Goal: Task Accomplishment & Management: Use online tool/utility

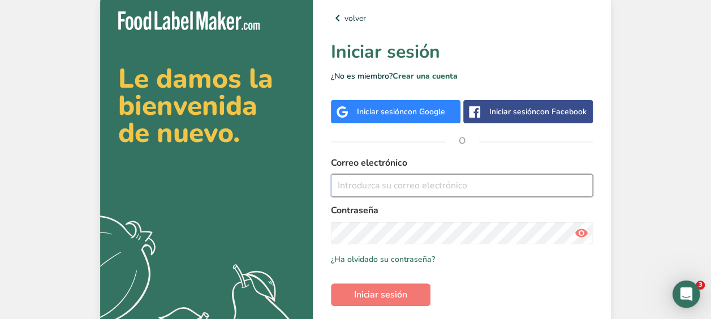
click at [362, 193] on input "email" at bounding box center [462, 185] width 262 height 23
type input "[PERSON_NAME][EMAIL_ADDRESS][DOMAIN_NAME]"
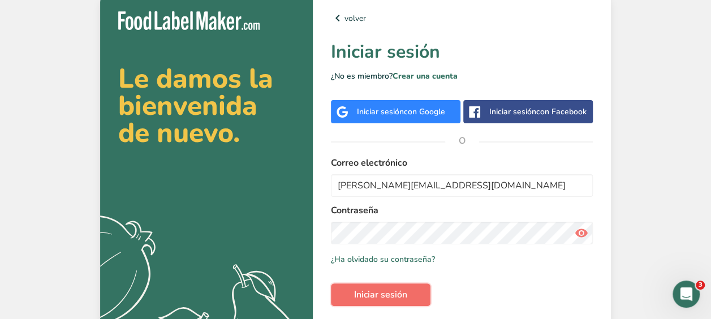
click at [384, 293] on span "Iniciar sesión" at bounding box center [380, 295] width 53 height 14
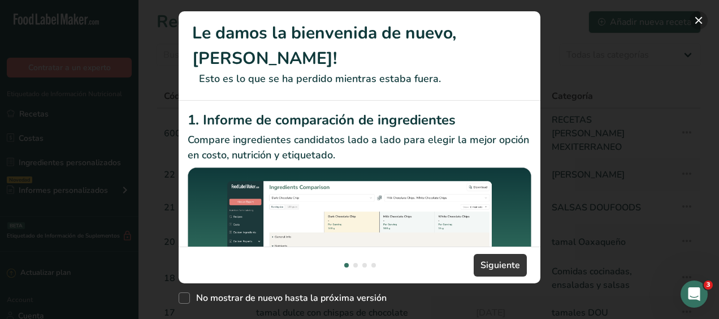
click at [699, 18] on button "New Features" at bounding box center [699, 20] width 18 height 18
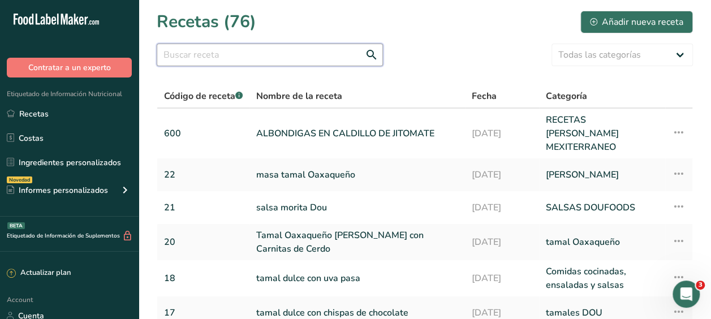
click at [188, 60] on input "text" at bounding box center [270, 55] width 226 height 23
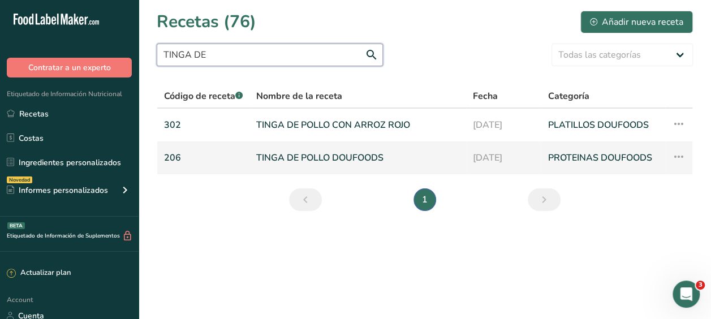
type input "TINGA DE"
click at [302, 151] on link "TINGA DE POLLO DOUFOODS" at bounding box center [357, 158] width 203 height 24
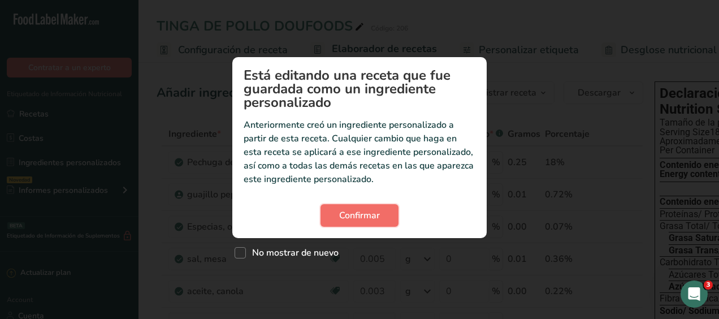
click at [363, 219] on span "Confirmar" at bounding box center [359, 216] width 41 height 14
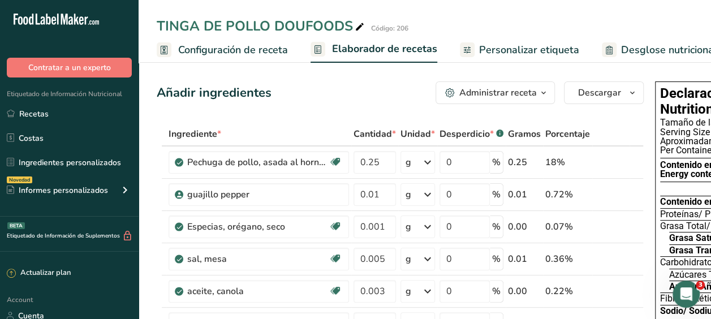
click at [509, 52] on span "Personalizar etiqueta" at bounding box center [529, 49] width 100 height 15
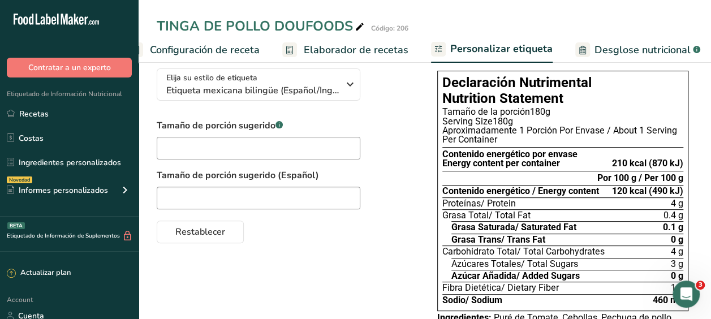
scroll to position [0, 6]
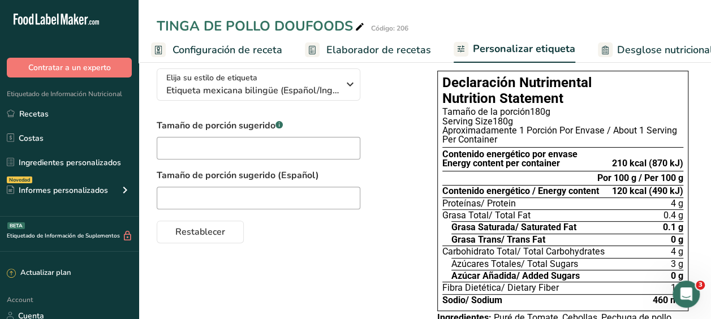
click at [204, 49] on span "Configuración de receta" at bounding box center [227, 49] width 110 height 15
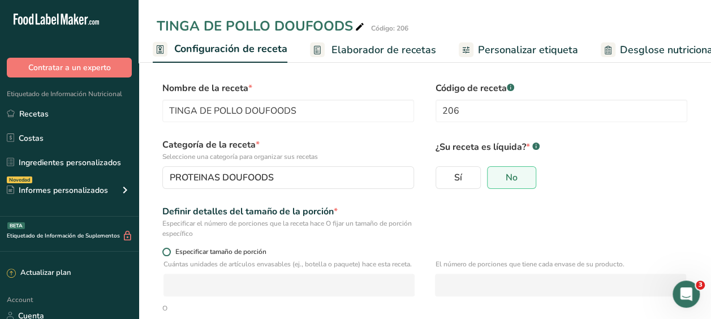
click at [167, 252] on span at bounding box center [166, 252] width 8 height 8
click at [167, 252] on input "Especificar tamaño de porción" at bounding box center [165, 251] width 7 height 7
radio input "true"
radio input "false"
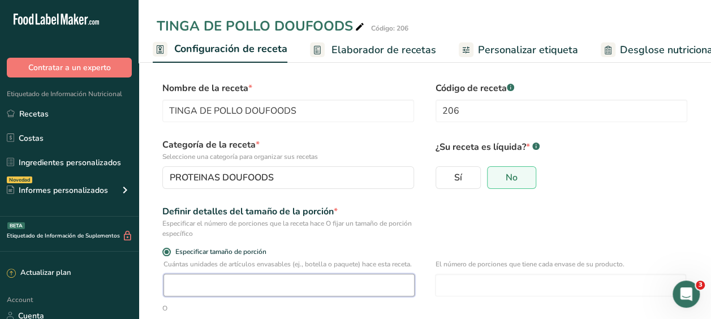
click at [181, 296] on input "number" at bounding box center [288, 285] width 251 height 23
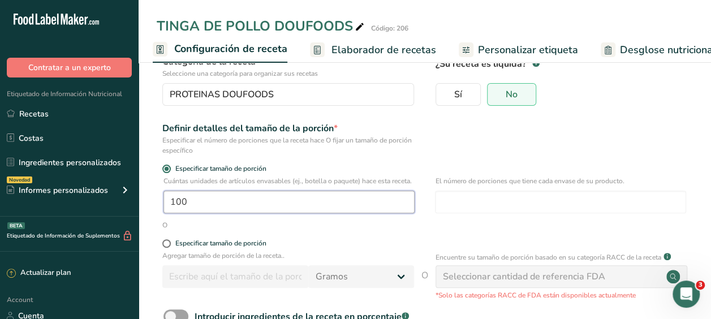
scroll to position [119, 0]
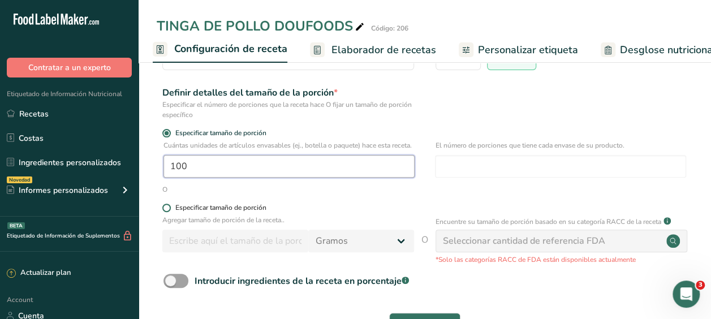
type input "100"
click at [167, 212] on span at bounding box center [166, 208] width 8 height 8
click at [167, 211] on input "Especificar tamaño de porción" at bounding box center [165, 207] width 7 height 7
radio input "true"
radio input "false"
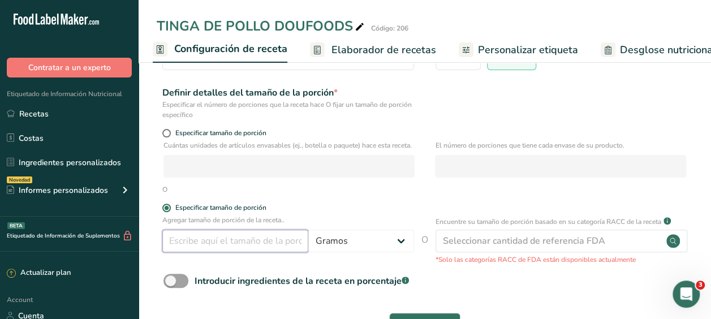
click at [182, 243] on input "number" at bounding box center [235, 241] width 146 height 23
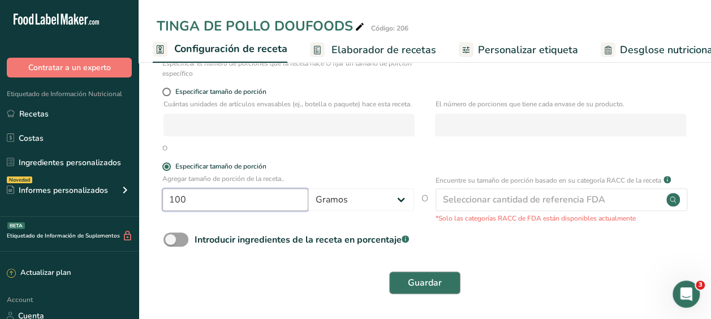
type input "100"
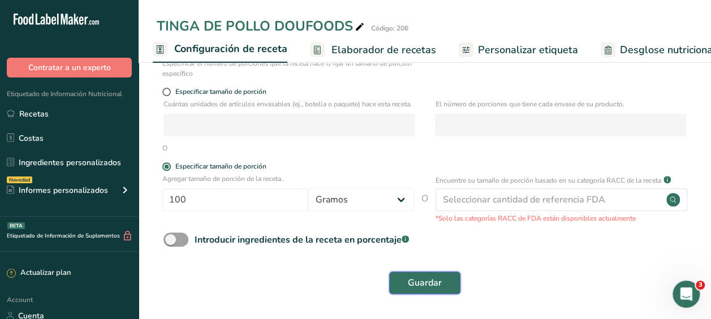
click at [425, 279] on span "Guardar" at bounding box center [425, 283] width 34 height 14
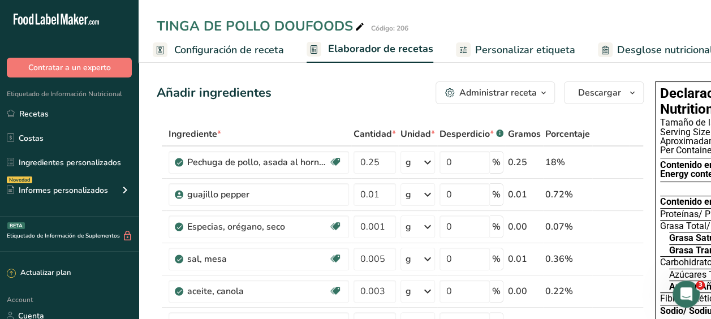
click at [529, 48] on span "Personalizar etiqueta" at bounding box center [525, 49] width 100 height 15
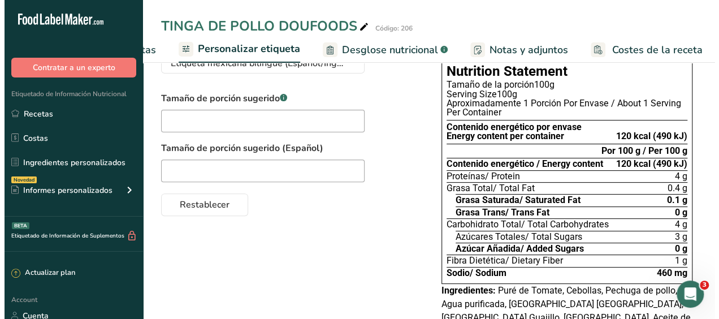
scroll to position [1, 0]
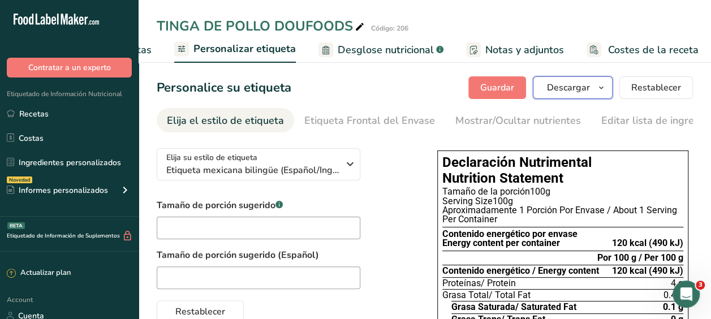
click at [563, 80] on button "Descargar" at bounding box center [573, 87] width 80 height 23
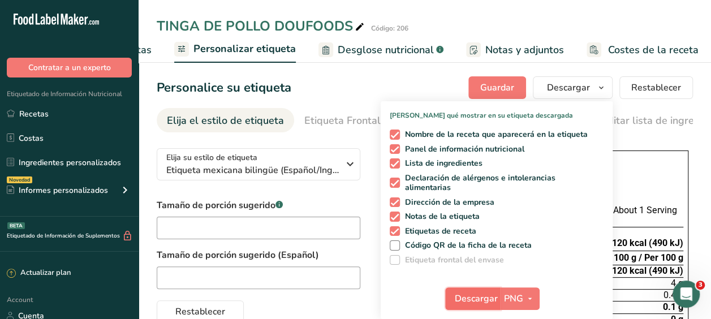
click at [476, 300] on span "Descargar" at bounding box center [476, 299] width 43 height 14
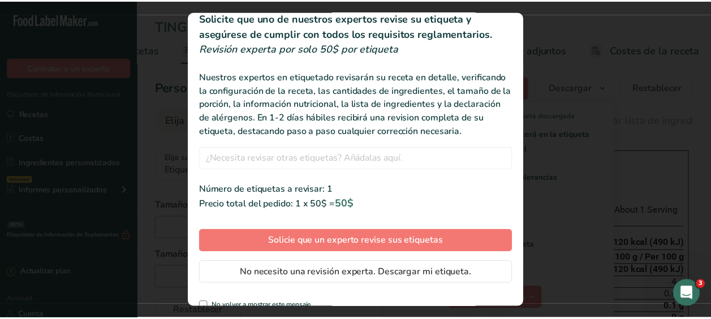
scroll to position [40, 0]
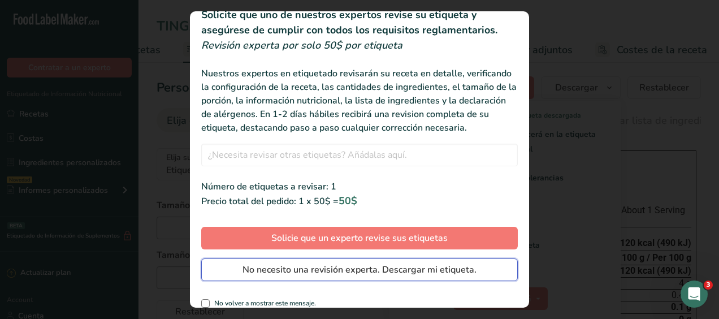
click at [387, 274] on button "No necesito una revisión experta. Descargar mi etiqueta." at bounding box center [359, 269] width 317 height 23
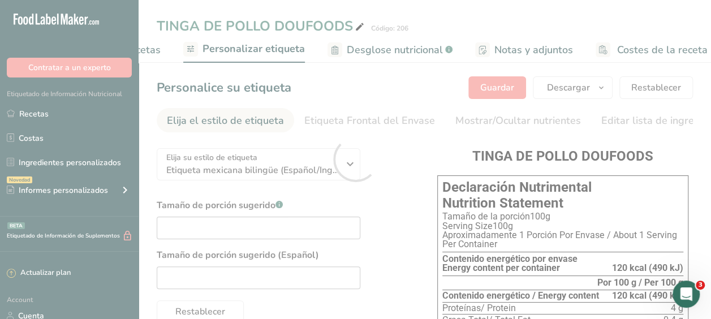
scroll to position [0, 0]
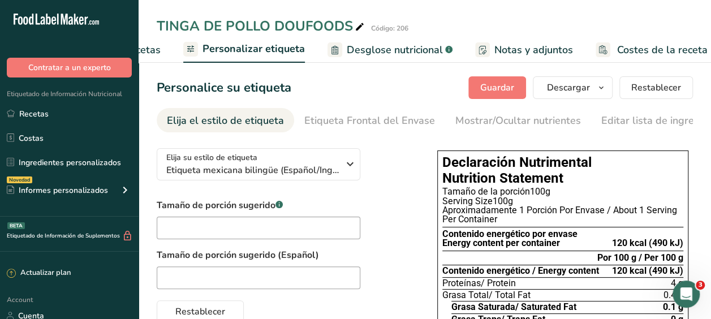
click at [409, 234] on div "Tamaño de porción sugerido .a-a{fill:#347362;}.b-a{fill:#fff;} Tamaño de porció…" at bounding box center [286, 260] width 258 height 124
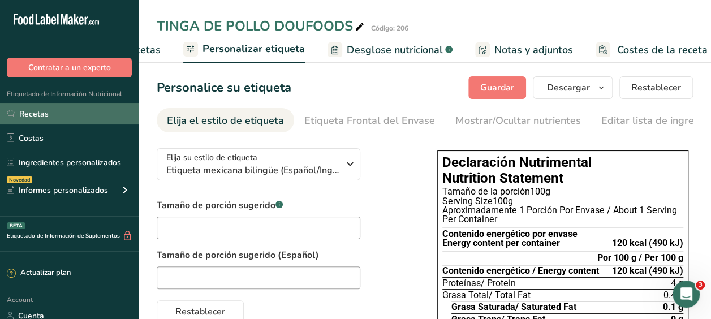
click at [24, 114] on link "Recetas" at bounding box center [69, 113] width 139 height 21
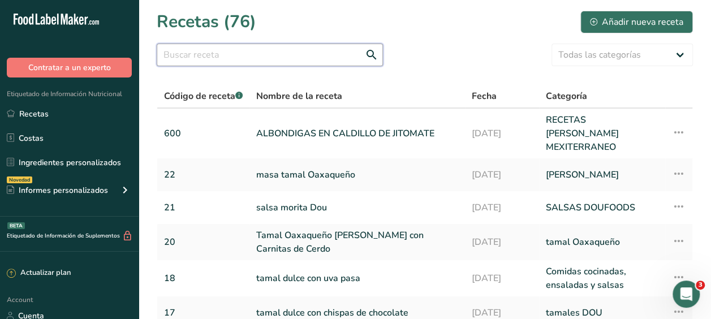
click at [207, 64] on input "text" at bounding box center [270, 55] width 226 height 23
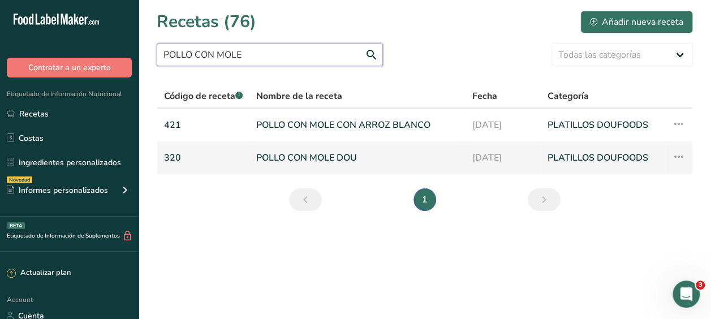
type input "POLLO CON MOLE"
click at [310, 153] on link "POLLO CON MOLE DOU" at bounding box center [357, 158] width 202 height 24
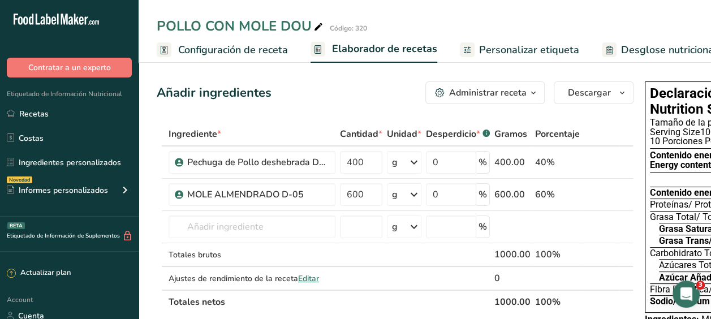
click at [534, 50] on span "Personalizar etiqueta" at bounding box center [529, 49] width 100 height 15
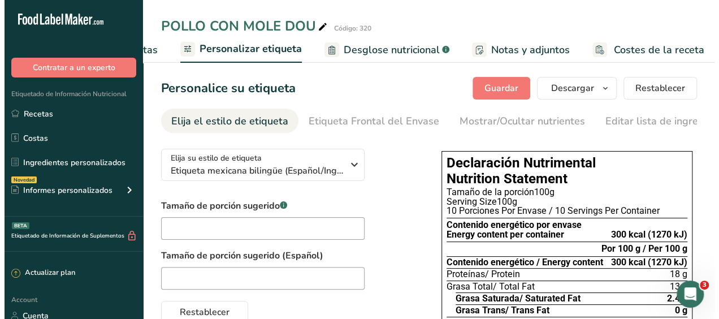
scroll to position [0, 285]
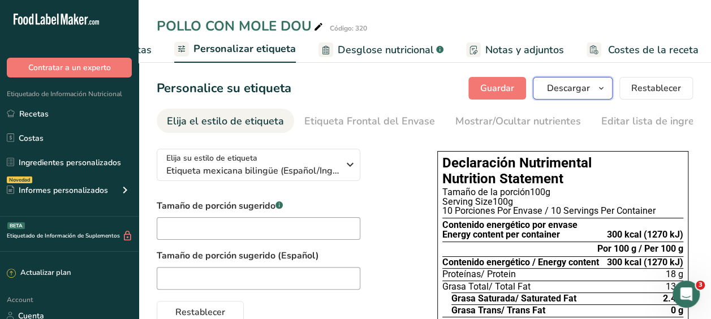
click at [570, 81] on button "Descargar" at bounding box center [573, 88] width 80 height 23
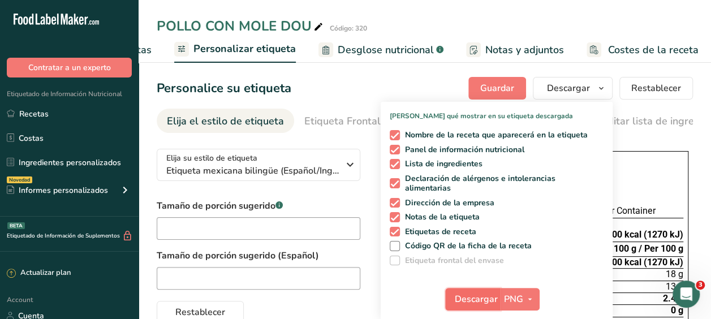
click at [479, 302] on span "Descargar" at bounding box center [476, 299] width 43 height 14
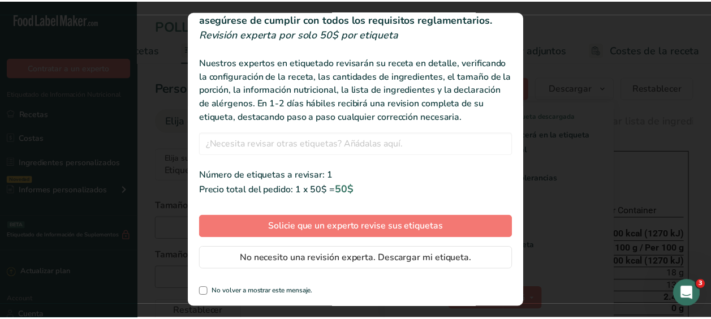
scroll to position [61, 0]
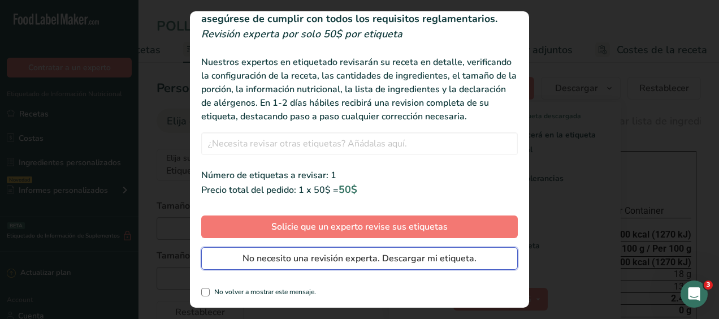
click at [319, 259] on span "No necesito una revisión experta. Descargar mi etiqueta." at bounding box center [360, 259] width 234 height 14
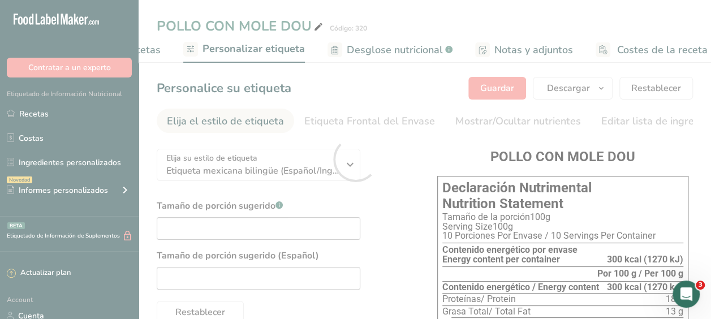
scroll to position [0, 0]
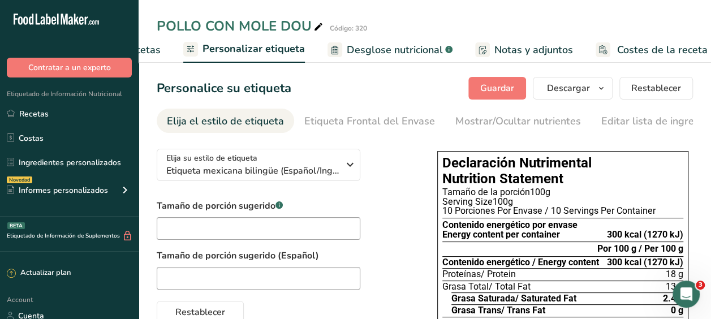
click at [408, 206] on div "Tamaño de porción sugerido .a-a{fill:#347362;}.b-a{fill:#fff;} Tamaño de porció…" at bounding box center [286, 261] width 258 height 124
click at [396, 47] on span "Desglose nutricional" at bounding box center [395, 49] width 96 height 15
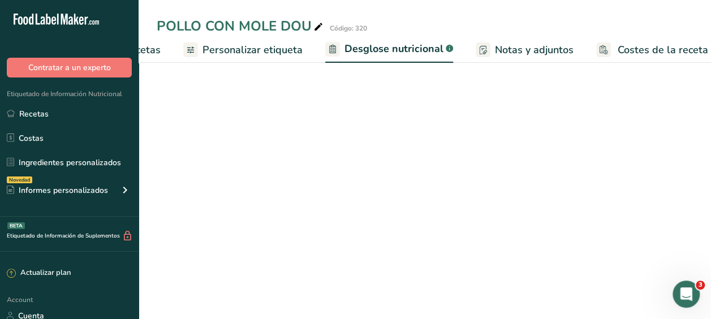
scroll to position [0, 285]
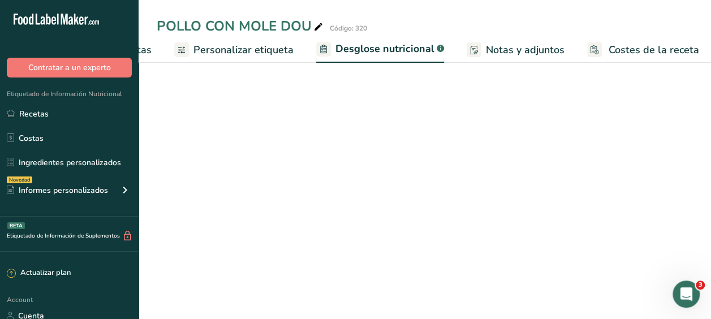
select select "Calories"
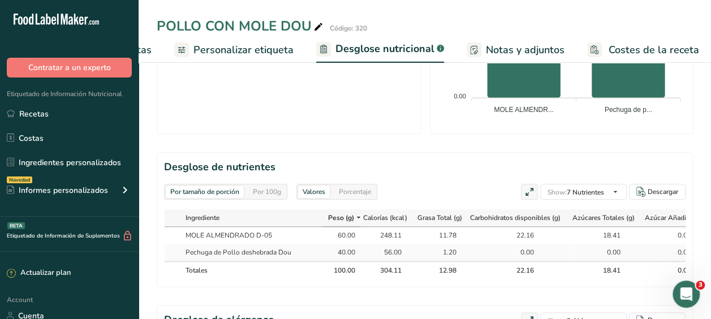
scroll to position [562, 0]
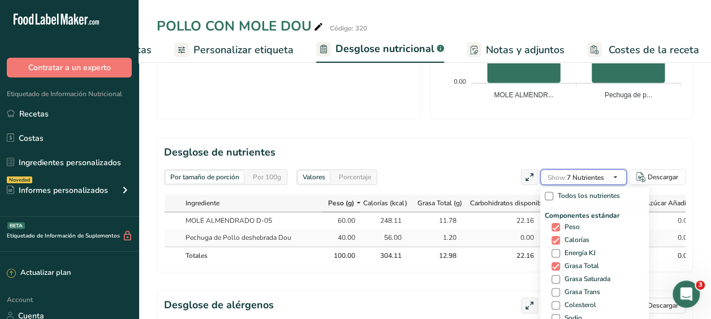
click at [614, 170] on icon "button" at bounding box center [615, 177] width 9 height 14
click at [547, 192] on span at bounding box center [548, 196] width 8 height 8
click at [547, 192] on input "Todos los nutrientes" at bounding box center [547, 195] width 7 height 7
checkbox input "true"
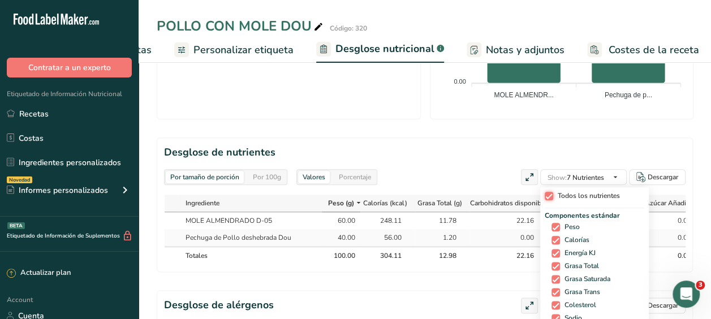
checkbox input "true"
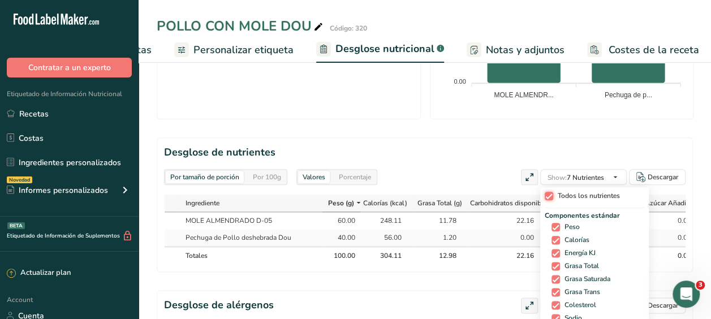
checkbox input "true"
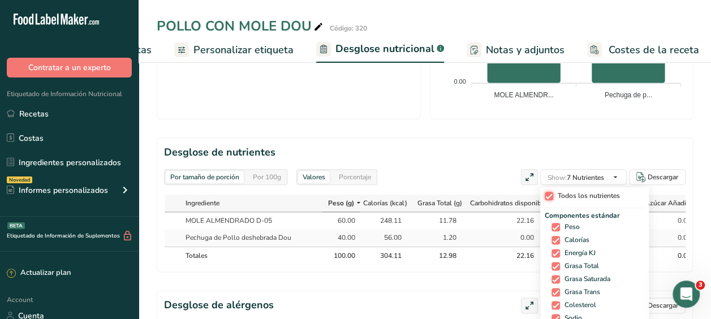
checkbox input "true"
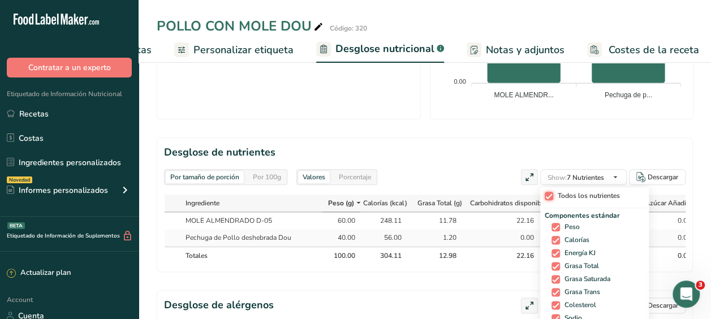
checkbox input "true"
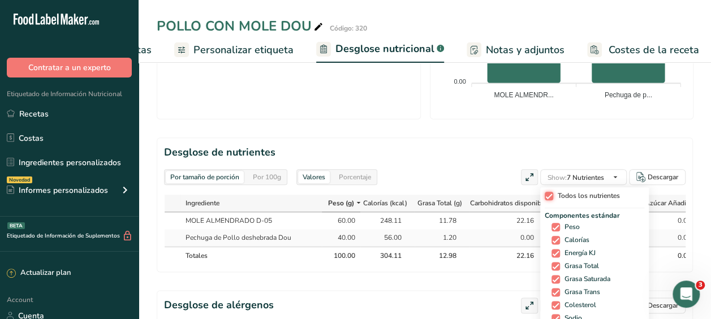
checkbox input "true"
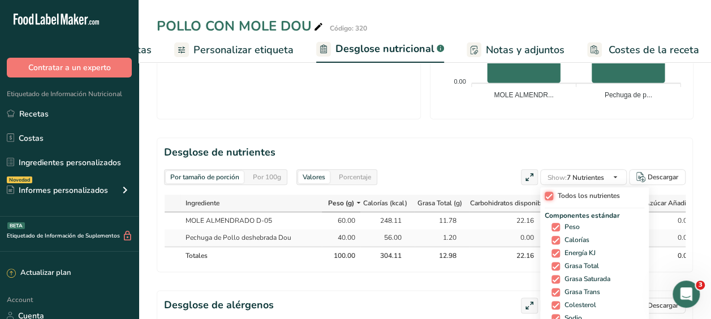
checkbox input "true"
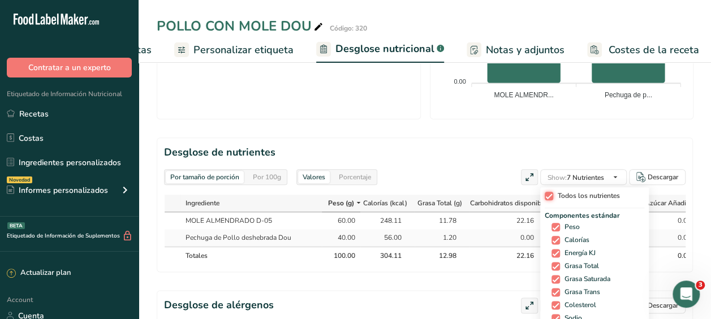
checkbox input "true"
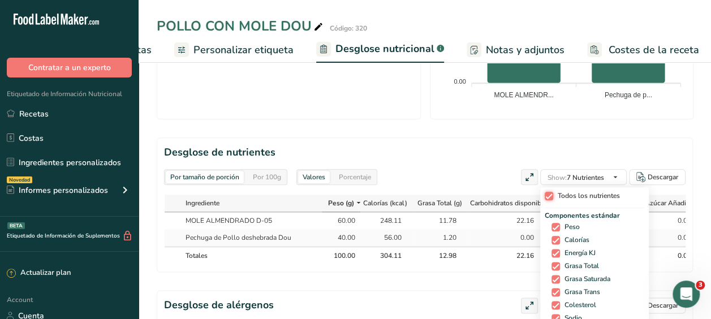
checkbox input "true"
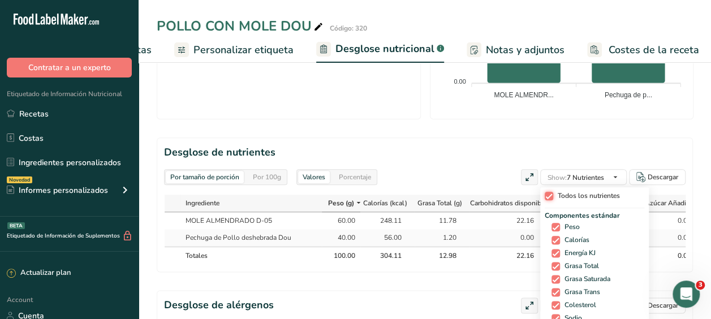
checkbox input "true"
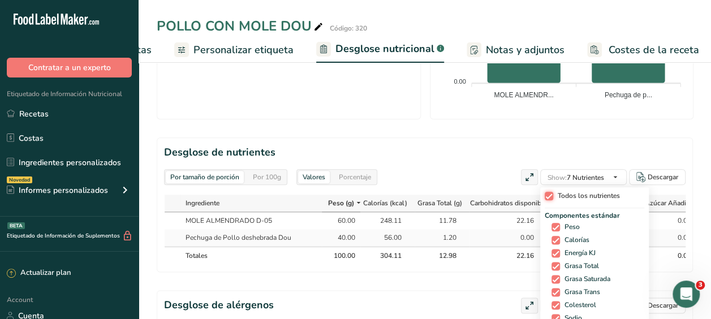
checkbox input "true"
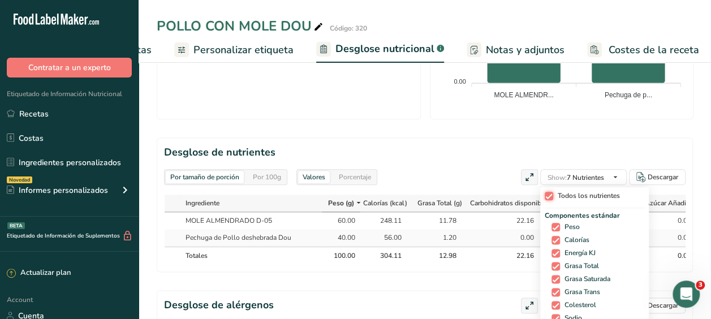
checkbox input "true"
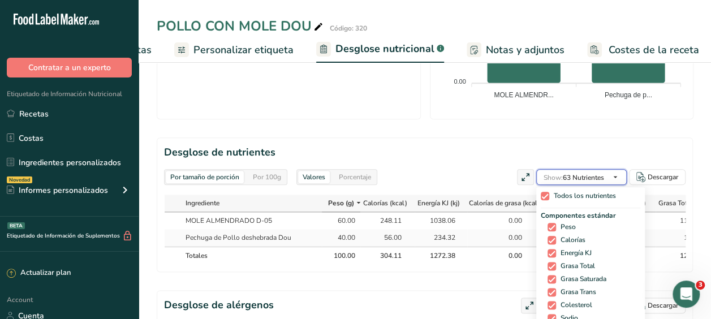
click at [614, 170] on icon "button" at bounding box center [615, 177] width 9 height 14
click at [540, 192] on span at bounding box center [544, 196] width 8 height 8
click at [540, 192] on input "Todos los nutrientes" at bounding box center [543, 195] width 7 height 7
checkbox input "false"
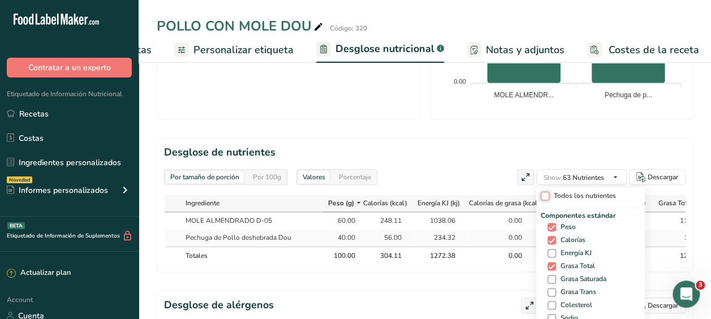
checkbox input "false"
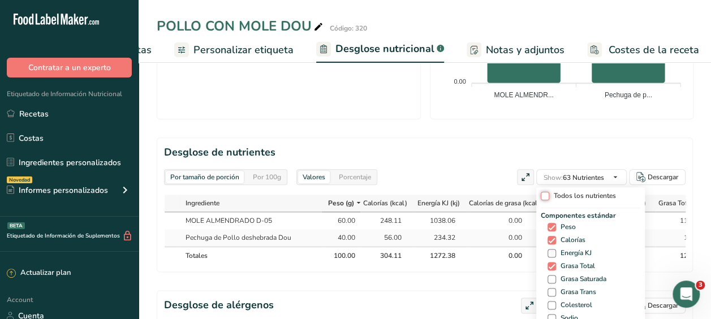
checkbox input "false"
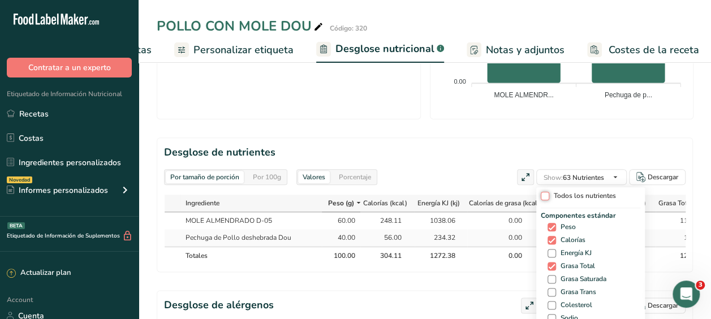
checkbox input "false"
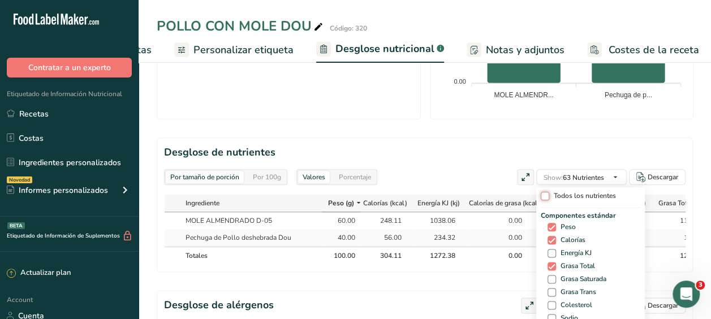
checkbox input "false"
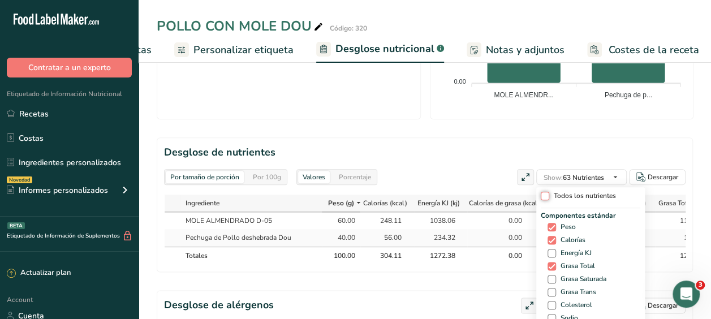
checkbox input "false"
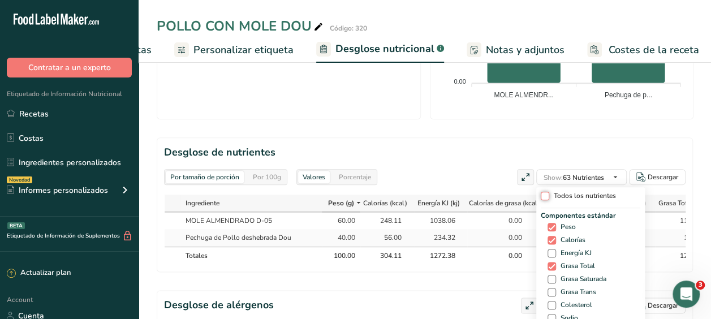
checkbox input "false"
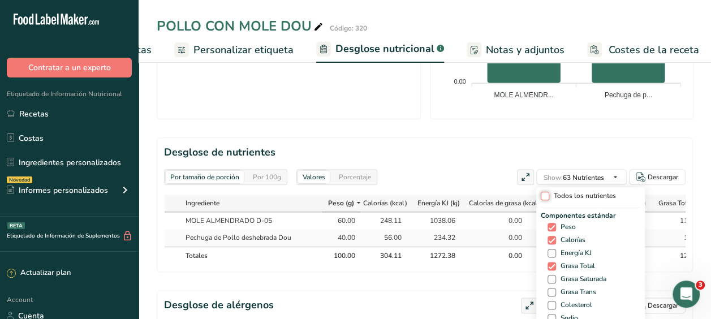
checkbox input "false"
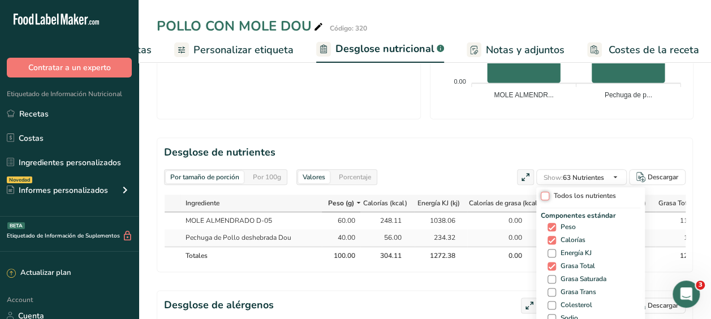
checkbox input "false"
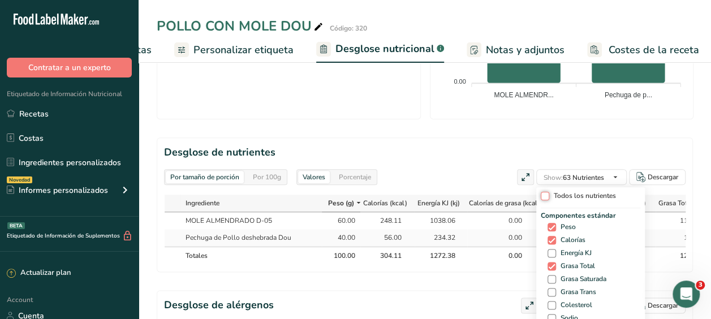
checkbox input "false"
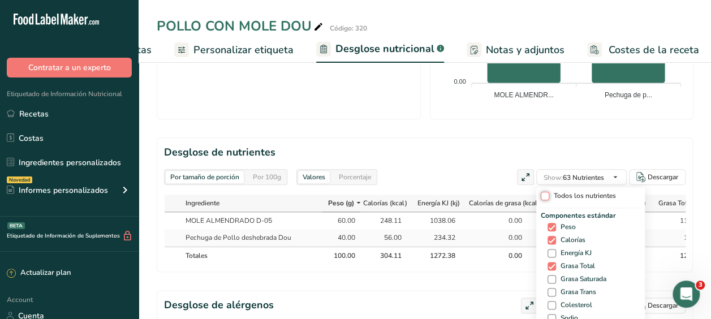
checkbox input "false"
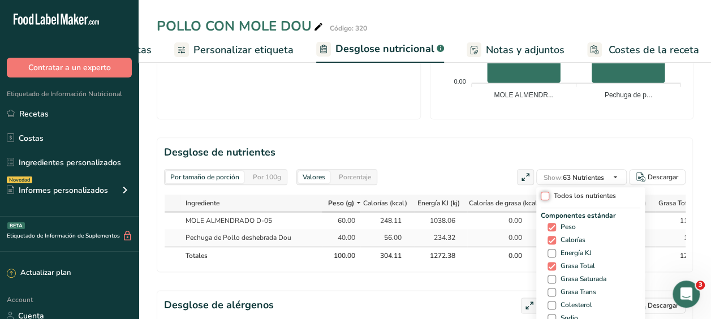
checkbox input "false"
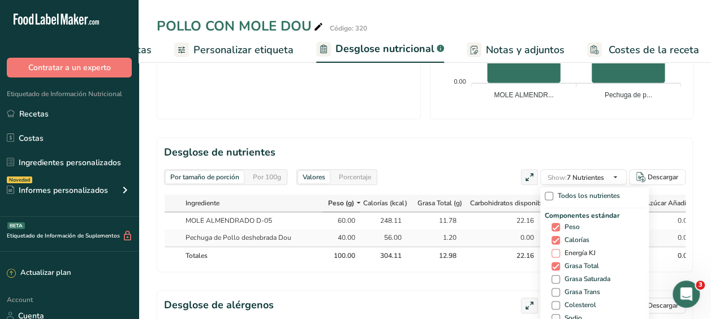
click at [553, 249] on span at bounding box center [555, 253] width 8 height 8
click at [553, 249] on input "Energía KJ" at bounding box center [554, 252] width 7 height 7
checkbox input "true"
click at [552, 275] on span at bounding box center [555, 279] width 8 height 8
click at [552, 275] on input "Grasa Saturada" at bounding box center [554, 278] width 7 height 7
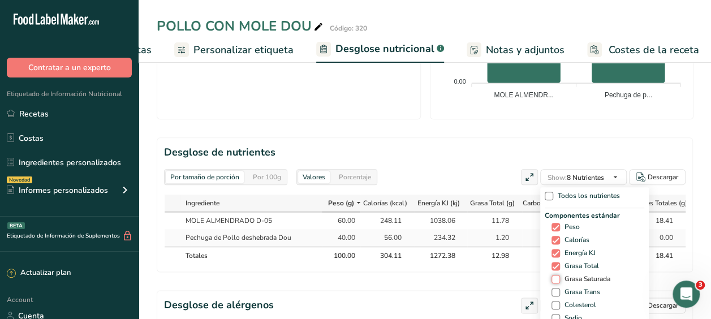
checkbox input "true"
click at [553, 288] on span at bounding box center [555, 292] width 8 height 8
click at [553, 288] on input "Grasa Trans" at bounding box center [554, 291] width 7 height 7
checkbox input "true"
click at [547, 301] on span at bounding box center [551, 305] width 8 height 8
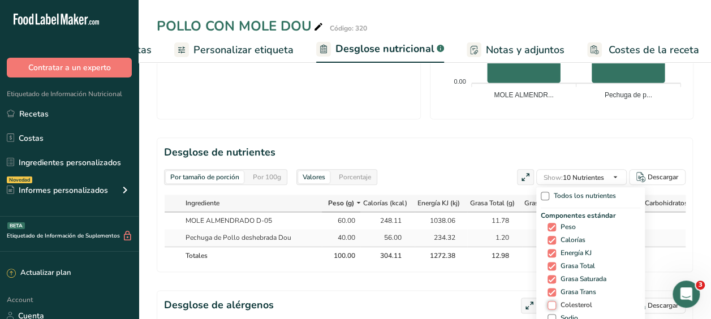
click at [547, 301] on input "Colesterol" at bounding box center [550, 304] width 7 height 7
checkbox input "true"
click at [548, 314] on span at bounding box center [551, 318] width 8 height 8
click at [548, 314] on input "Sodio" at bounding box center [550, 317] width 7 height 7
checkbox input "true"
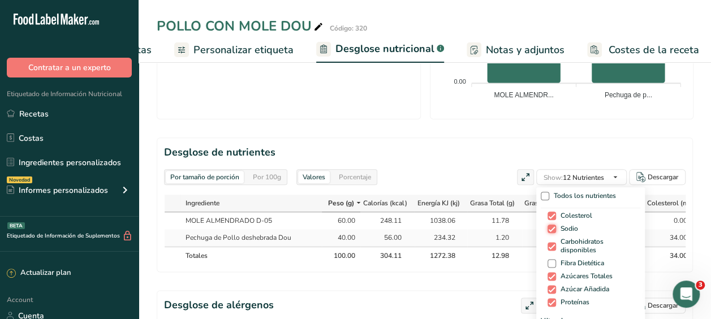
scroll to position [84, 0]
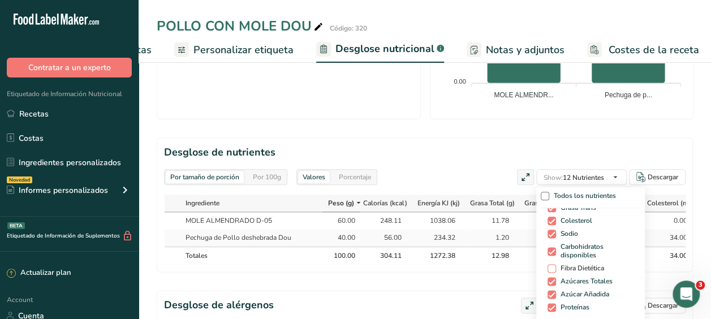
click at [550, 264] on span at bounding box center [551, 268] width 8 height 8
click at [550, 265] on input "Fibra Dietética" at bounding box center [550, 268] width 7 height 7
checkbox input "true"
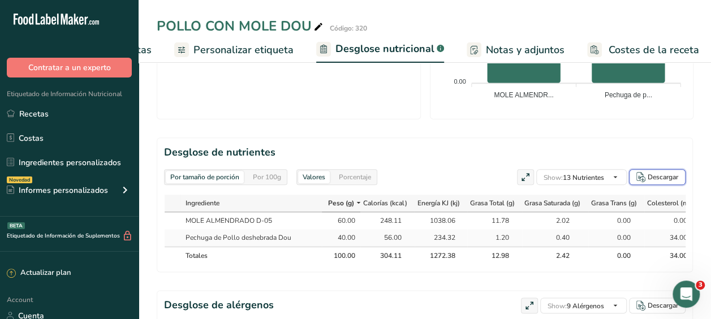
click at [663, 172] on div "Descargar" at bounding box center [662, 177] width 31 height 10
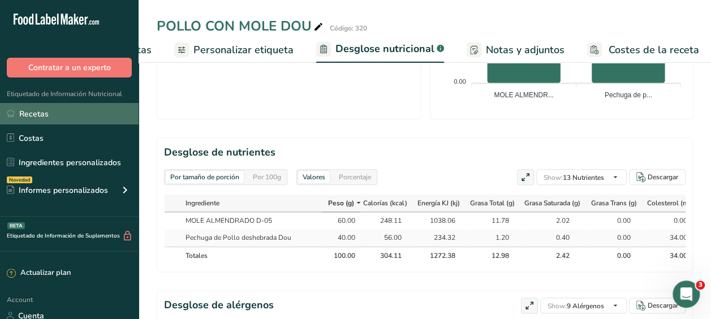
click at [32, 110] on link "Recetas" at bounding box center [69, 113] width 139 height 21
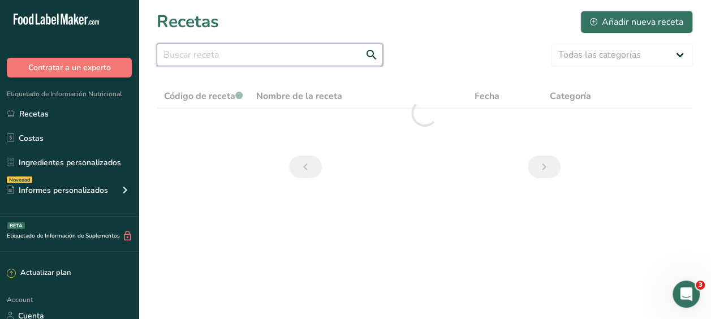
click at [191, 49] on input "text" at bounding box center [270, 55] width 226 height 23
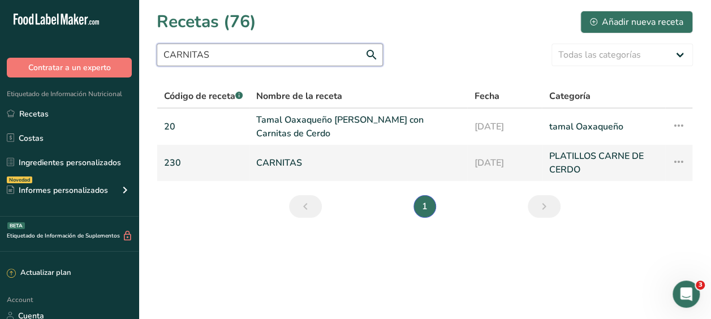
type input "CARNITAS"
click at [283, 160] on link "CARNITAS" at bounding box center [358, 162] width 204 height 27
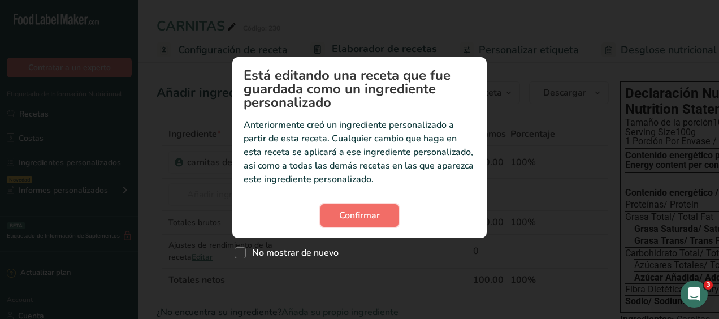
click at [365, 212] on span "Confirmar" at bounding box center [359, 216] width 41 height 14
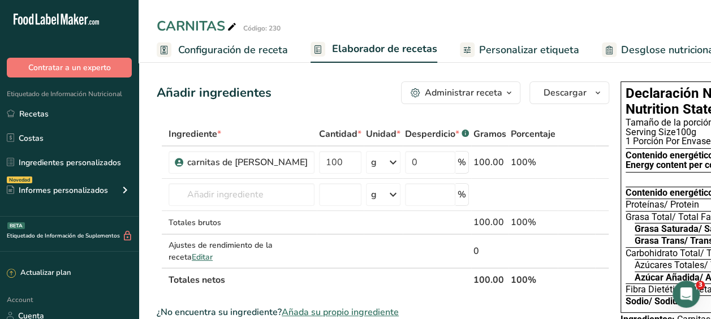
click at [527, 47] on span "Personalizar etiqueta" at bounding box center [529, 49] width 100 height 15
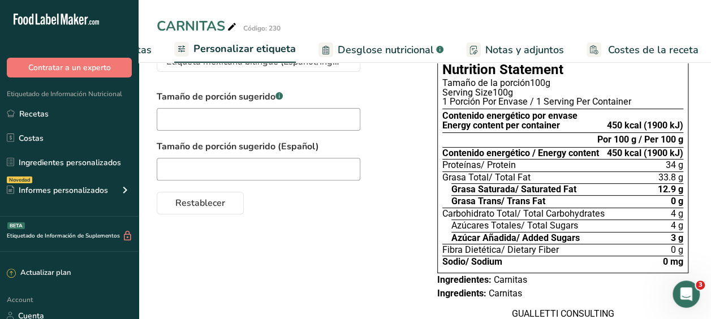
scroll to position [110, 0]
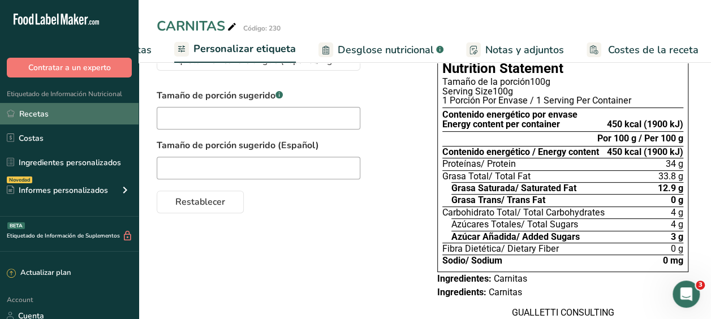
click at [33, 112] on link "Recetas" at bounding box center [69, 113] width 139 height 21
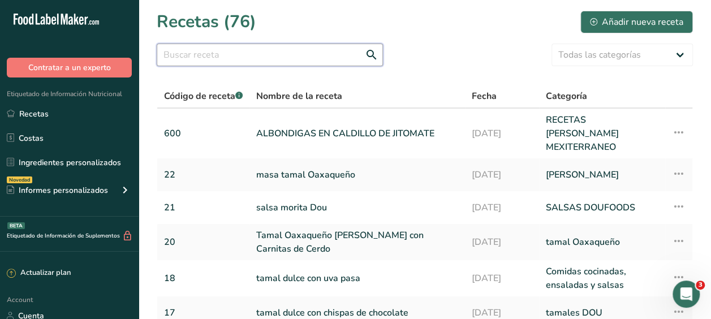
click at [199, 58] on input "text" at bounding box center [270, 55] width 226 height 23
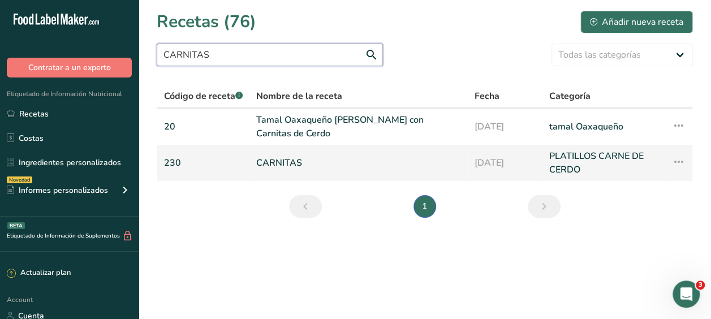
type input "CARNITAS"
click at [271, 163] on link "CARNITAS" at bounding box center [358, 162] width 204 height 27
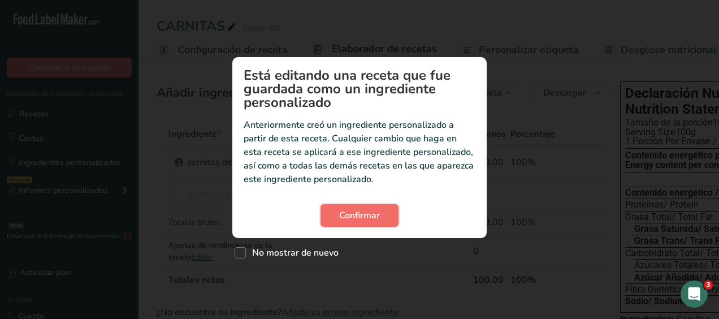
click at [358, 216] on span "Confirmar" at bounding box center [359, 216] width 41 height 14
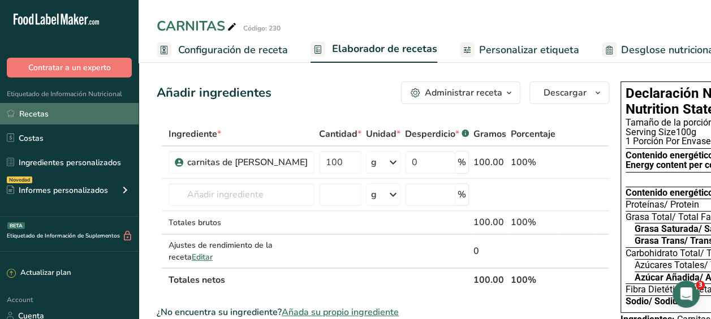
click at [20, 110] on link "Recetas" at bounding box center [69, 113] width 139 height 21
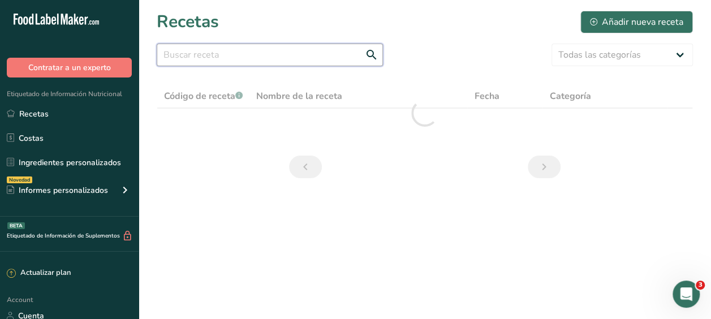
click at [185, 57] on input "text" at bounding box center [270, 55] width 226 height 23
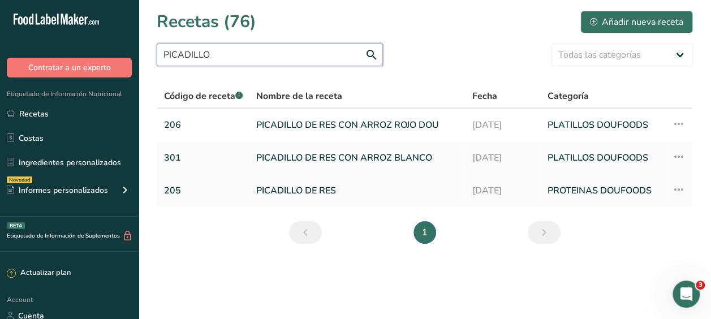
type input "PICADILLO"
click at [278, 189] on link "PICADILLO DE RES" at bounding box center [357, 191] width 202 height 24
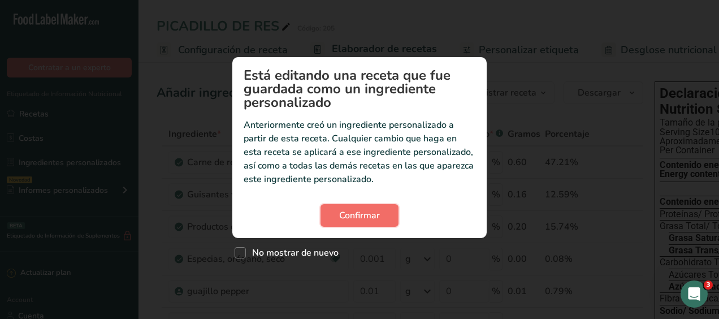
click at [356, 214] on span "Confirmar" at bounding box center [359, 216] width 41 height 14
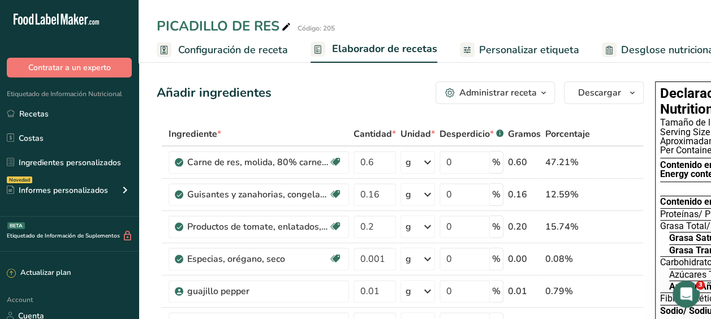
click at [517, 45] on span "Personalizar etiqueta" at bounding box center [529, 49] width 100 height 15
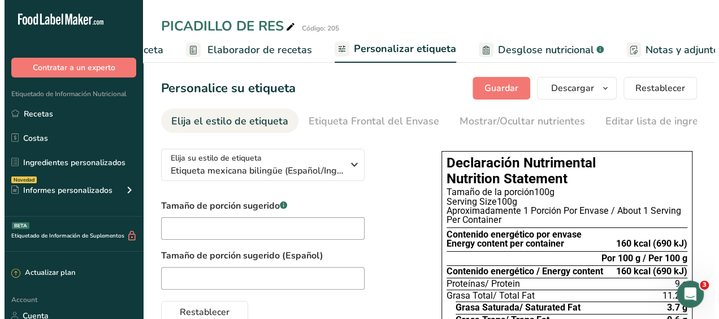
scroll to position [0, 285]
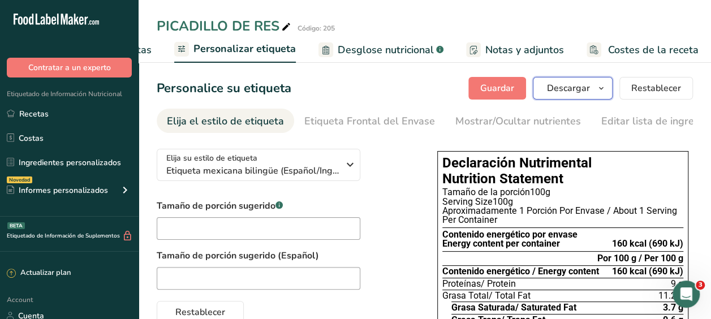
click at [571, 83] on span "Descargar" at bounding box center [568, 88] width 43 height 14
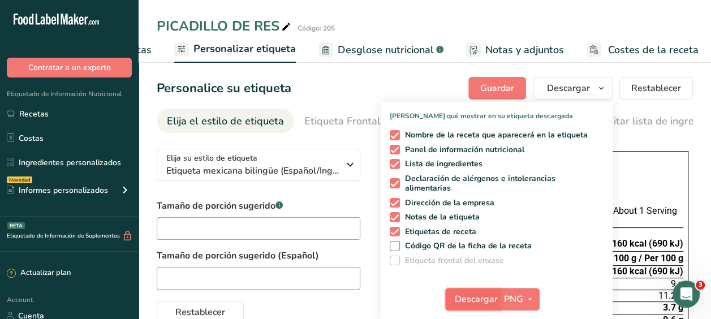
click at [476, 296] on span "Descargar" at bounding box center [476, 299] width 43 height 14
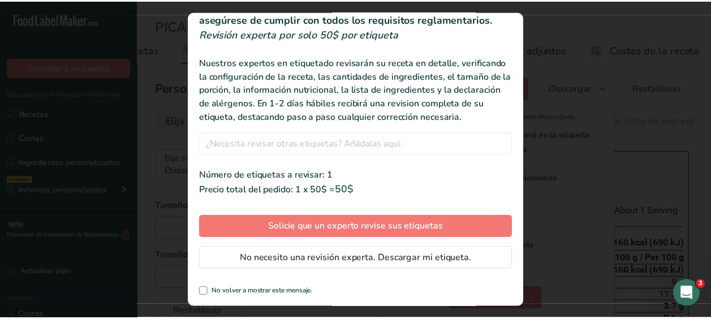
scroll to position [59, 0]
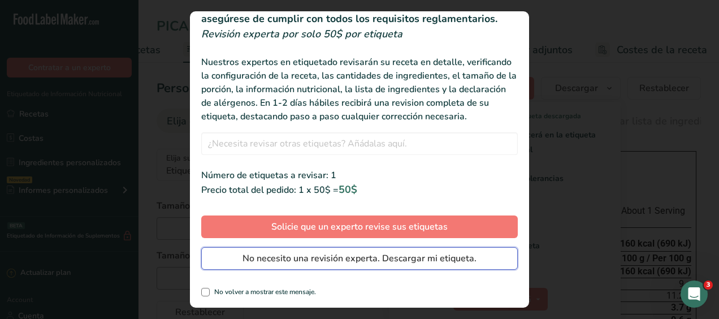
click at [298, 261] on span "No necesito una revisión experta. Descargar mi etiqueta." at bounding box center [360, 259] width 234 height 14
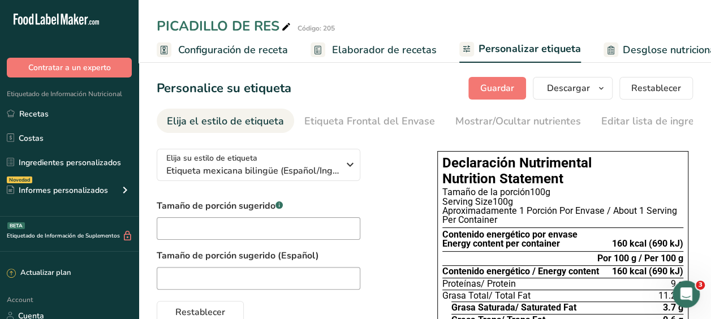
scroll to position [0, 276]
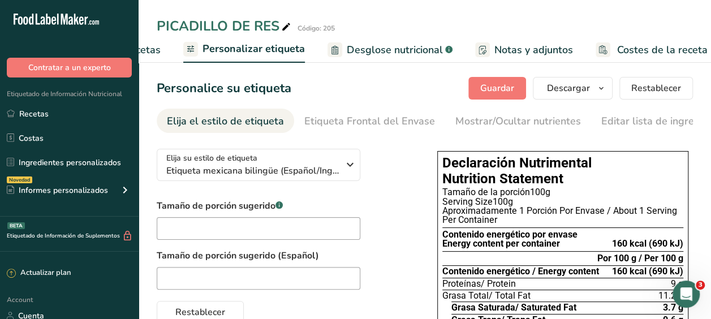
click at [388, 275] on div at bounding box center [286, 278] width 258 height 23
click at [388, 47] on span "Desglose nutricional" at bounding box center [395, 49] width 96 height 15
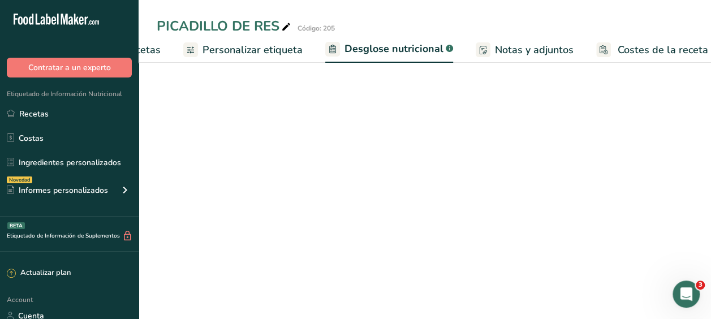
scroll to position [0, 285]
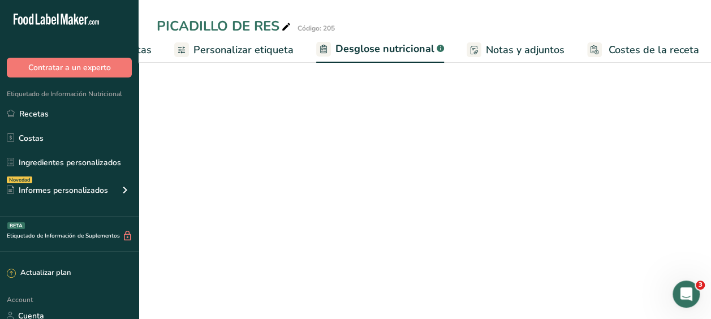
select select "Calories"
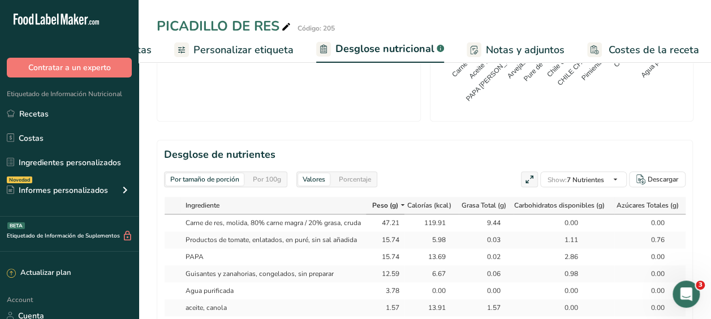
scroll to position [564, 0]
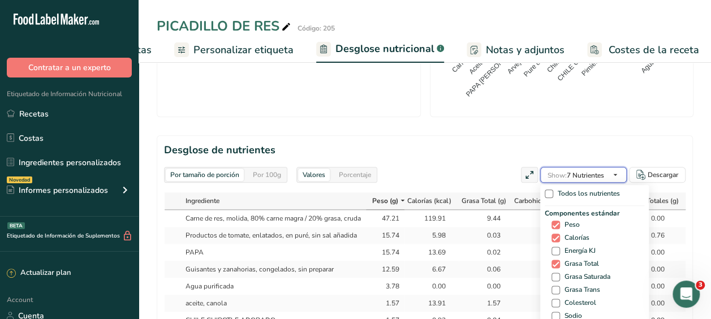
click at [616, 168] on icon "button" at bounding box center [615, 175] width 9 height 14
click at [562, 246] on span "Energía KJ" at bounding box center [578, 250] width 36 height 8
click at [559, 247] on input "Energía KJ" at bounding box center [554, 250] width 7 height 7
checkbox input "true"
click at [560, 272] on span "Grasa Saturada" at bounding box center [585, 276] width 50 height 8
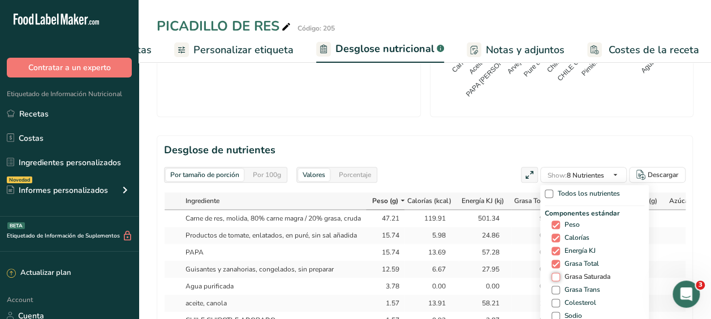
click at [558, 273] on input "Grasa Saturada" at bounding box center [554, 276] width 7 height 7
checkbox input "true"
click at [555, 285] on span at bounding box center [555, 289] width 8 height 8
click at [555, 286] on input "Grasa Trans" at bounding box center [554, 289] width 7 height 7
checkbox input "true"
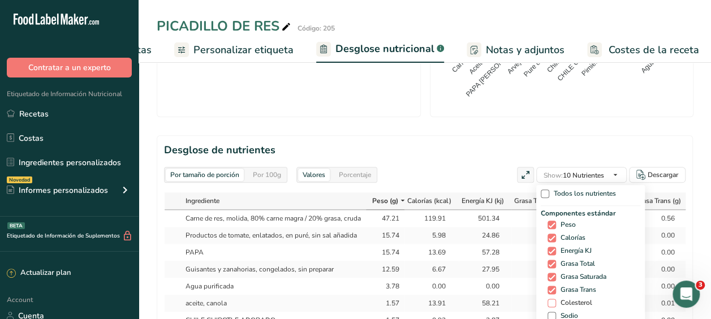
click at [556, 298] on span "Colesterol" at bounding box center [574, 302] width 36 height 8
click at [555, 299] on input "Colesterol" at bounding box center [550, 302] width 7 height 7
checkbox input "true"
click at [556, 311] on span "Sodio" at bounding box center [567, 315] width 22 height 8
click at [554, 312] on input "Sodio" at bounding box center [550, 315] width 7 height 7
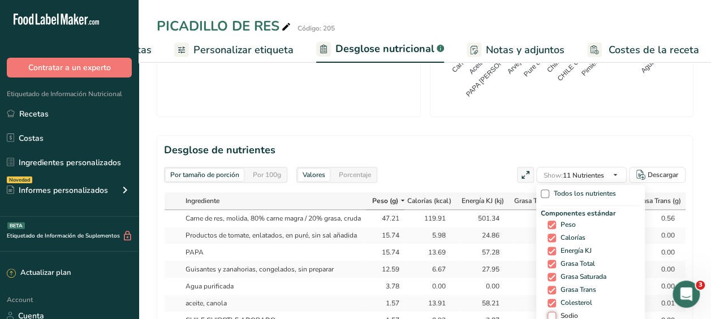
checkbox input "true"
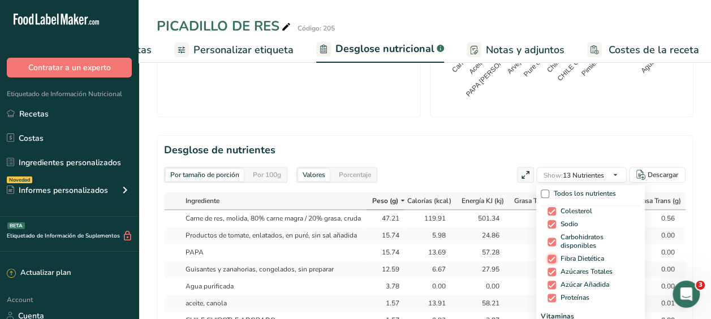
scroll to position [86, 0]
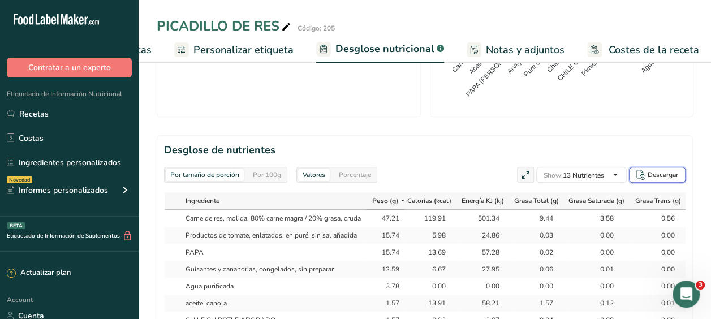
click at [666, 170] on div "Descargar" at bounding box center [662, 175] width 31 height 10
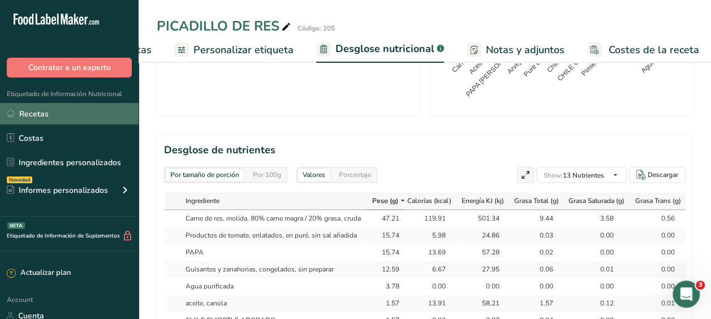
click at [37, 112] on link "Recetas" at bounding box center [69, 113] width 139 height 21
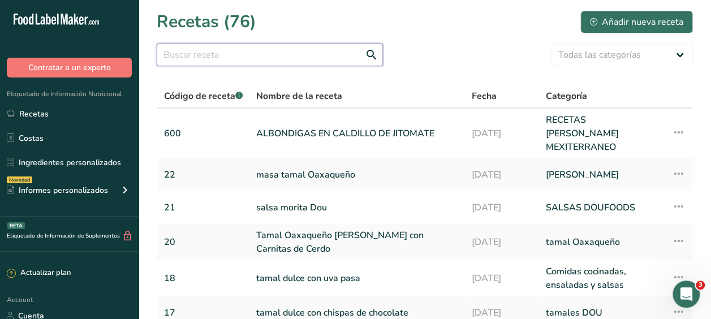
click at [180, 59] on input "text" at bounding box center [270, 55] width 226 height 23
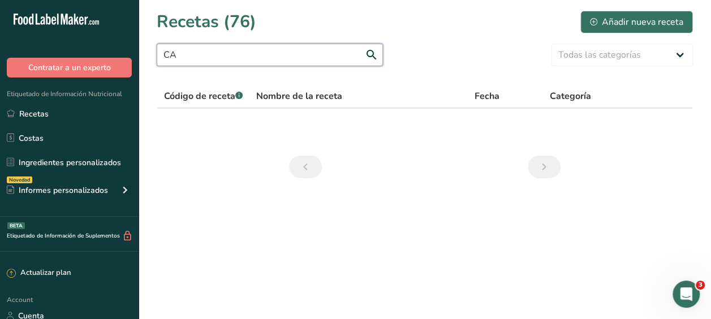
type input "C"
